Goal: Use online tool/utility: Utilize a website feature to perform a specific function

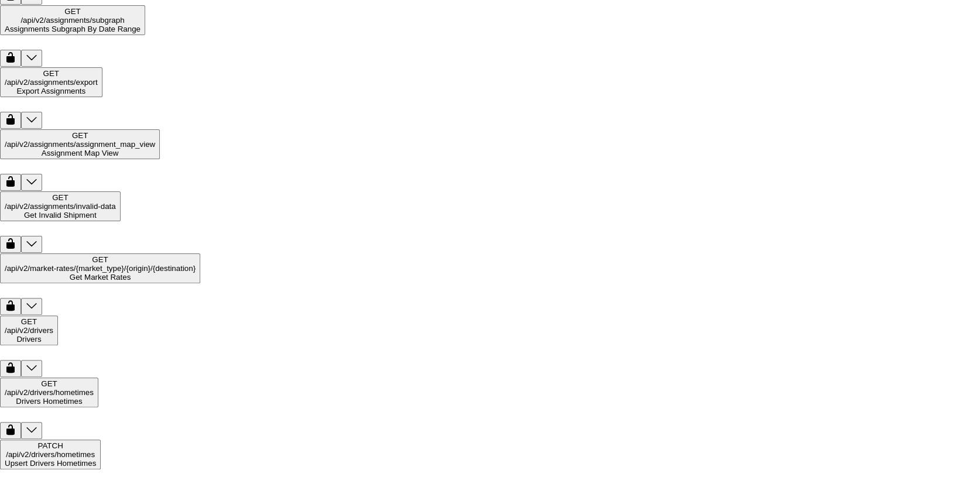
scroll to position [1872, 0]
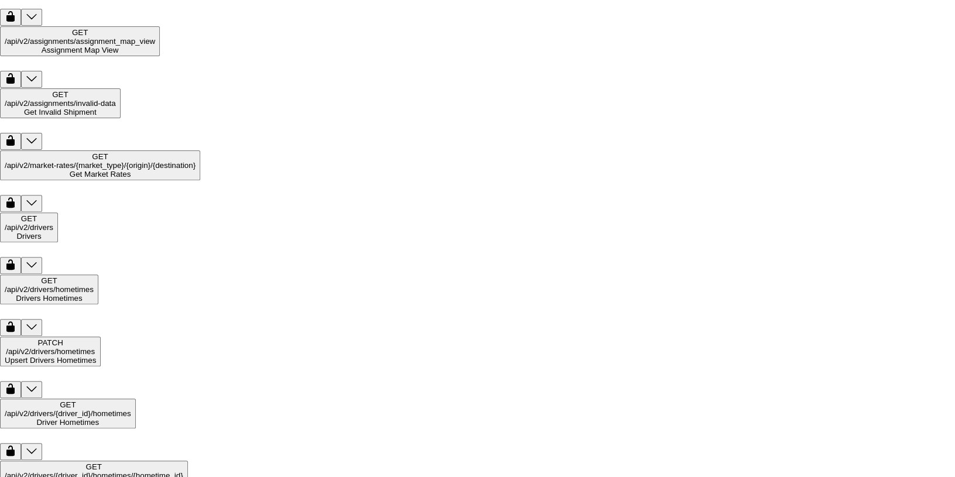
scroll to position [1973, 0]
drag, startPoint x: 74, startPoint y: 204, endPoint x: 94, endPoint y: 304, distance: 102.5
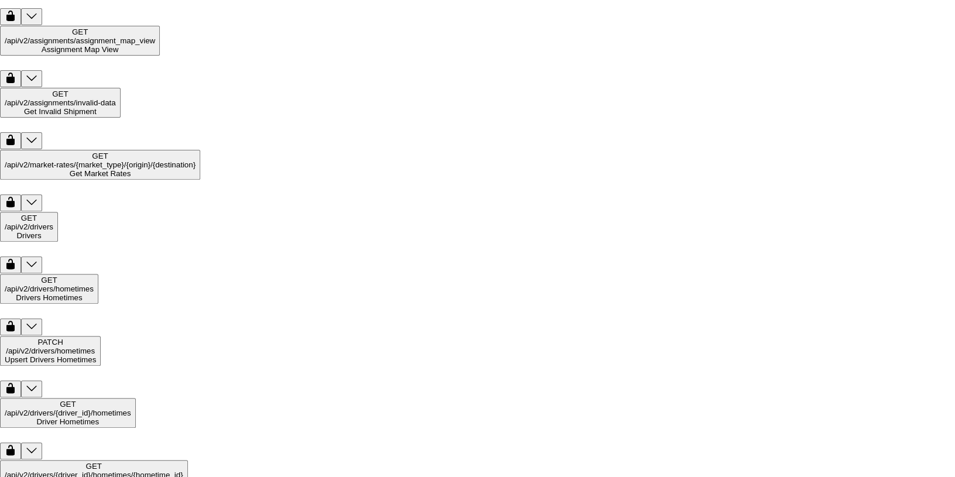
drag, startPoint x: 73, startPoint y: 204, endPoint x: 77, endPoint y: 234, distance: 29.6
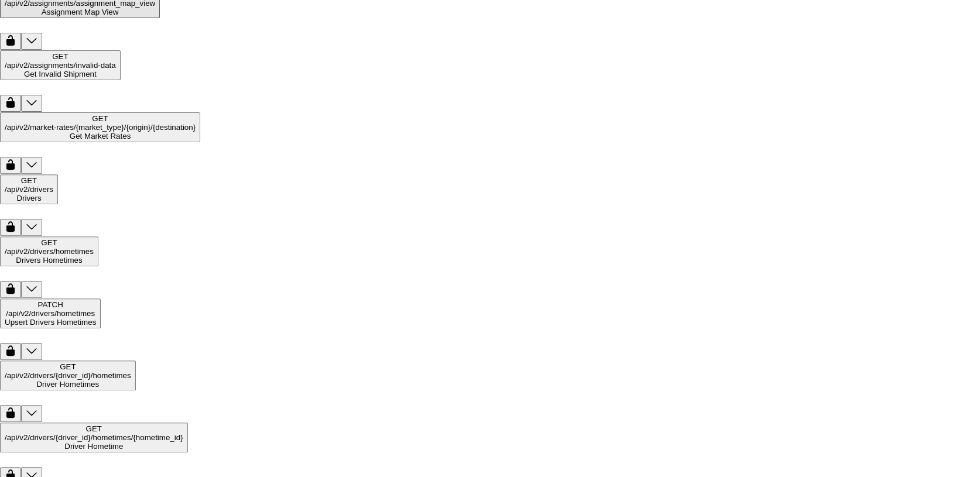
scroll to position [2001, 0]
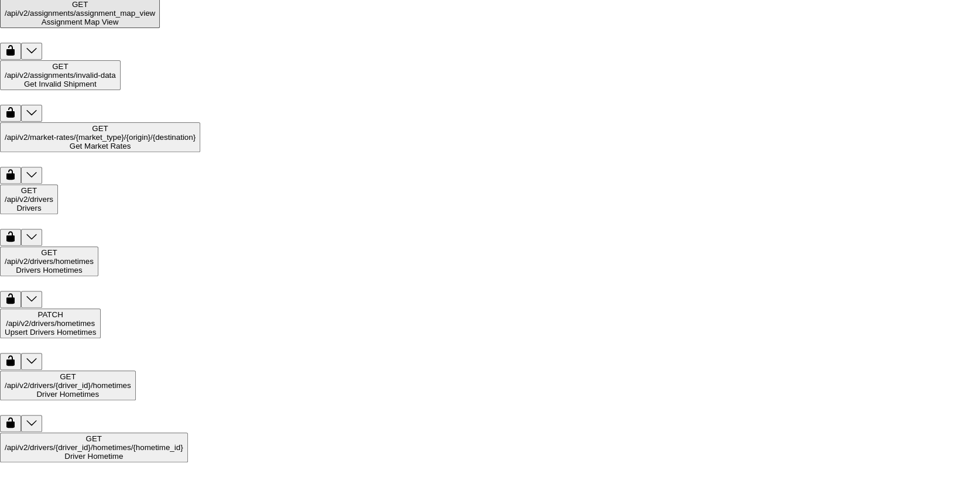
drag, startPoint x: 73, startPoint y: 173, endPoint x: 81, endPoint y: 279, distance: 106.3
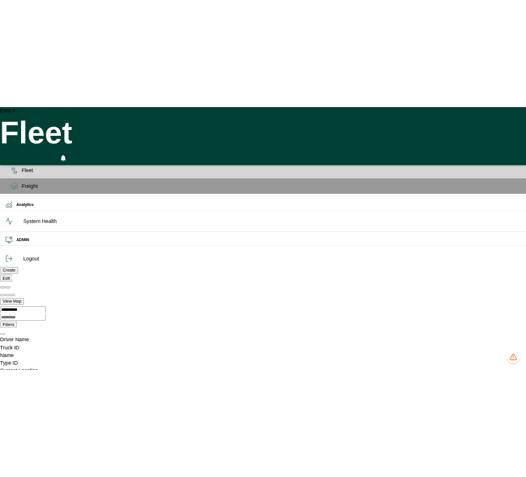
scroll to position [0, 23372]
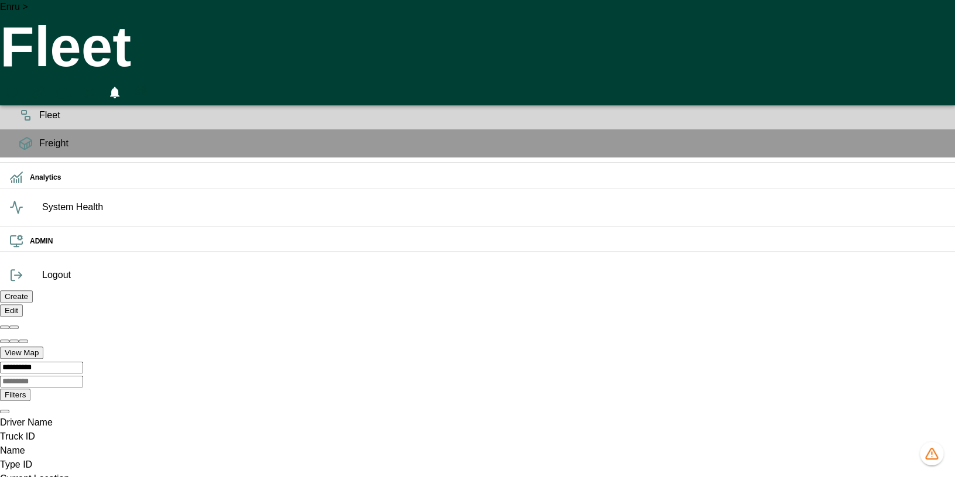
click at [21, 93] on icon at bounding box center [26, 87] width 14 height 14
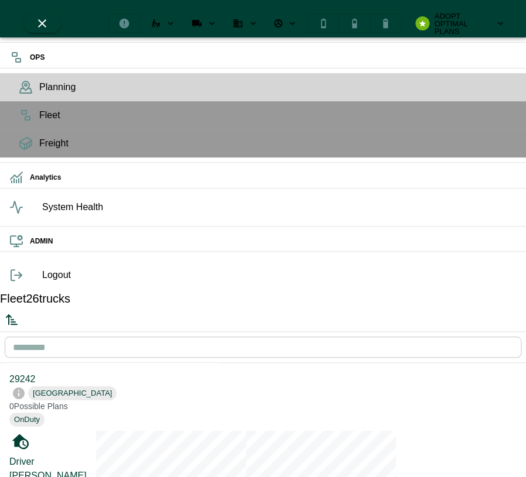
scroll to position [477, 222]
click at [201, 20] on icon "Run Plan Loads" at bounding box center [196, 23] width 10 height 7
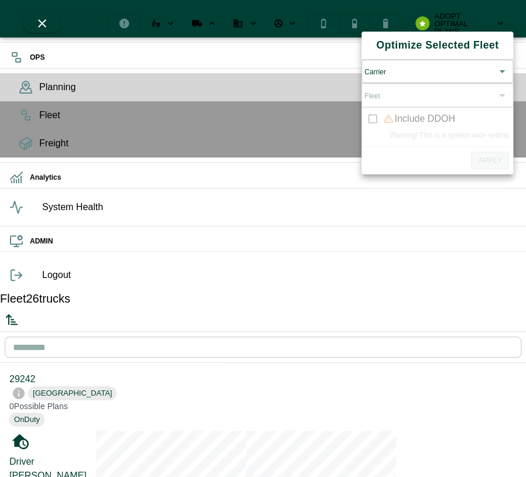
click at [397, 77] on body "OPS Planning Fleet Freight Analytics System Health ADMIN Logout Fleet 26 trucks…" at bounding box center [263, 420] width 526 height 840
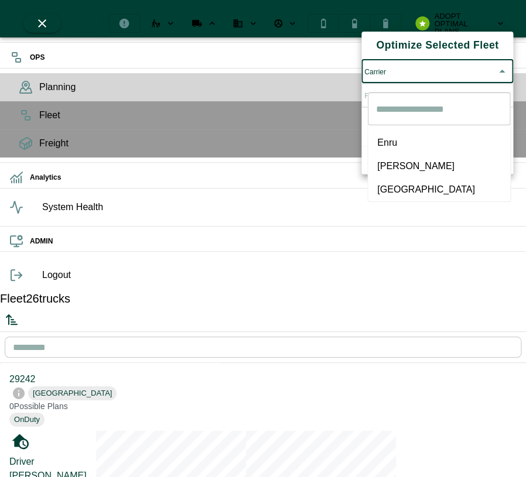
click at [392, 164] on span "Hogan" at bounding box center [439, 166] width 124 height 14
type input "*****"
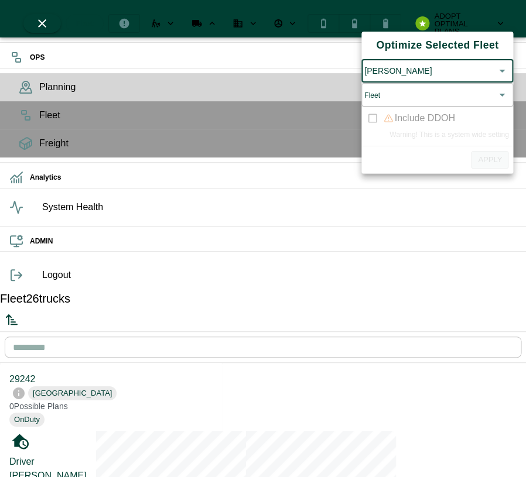
click at [397, 111] on body "OPS Planning Fleet Freight Analytics System Health ADMIN Logout Fleet 26 trucks…" at bounding box center [263, 420] width 526 height 840
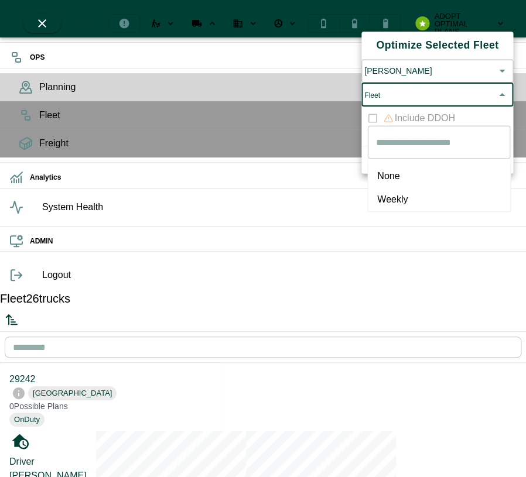
click at [396, 174] on span "None" at bounding box center [439, 176] width 124 height 14
type input "****"
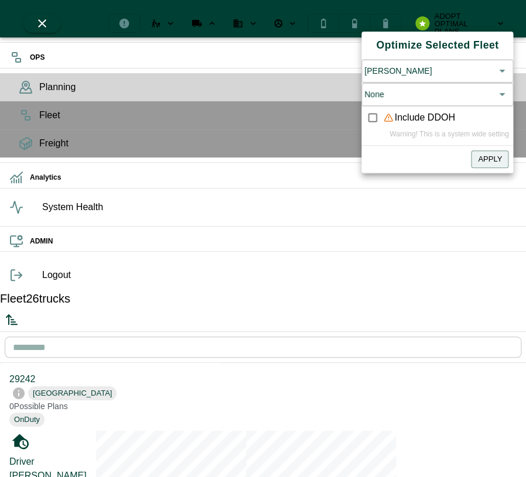
click at [407, 125] on div "Include DDOH" at bounding box center [418, 118] width 71 height 14
click at [479, 169] on button "Apply" at bounding box center [489, 159] width 37 height 18
